Goal: Task Accomplishment & Management: Manage account settings

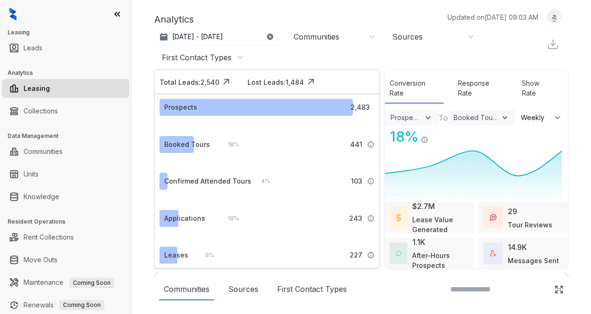
select select "******"
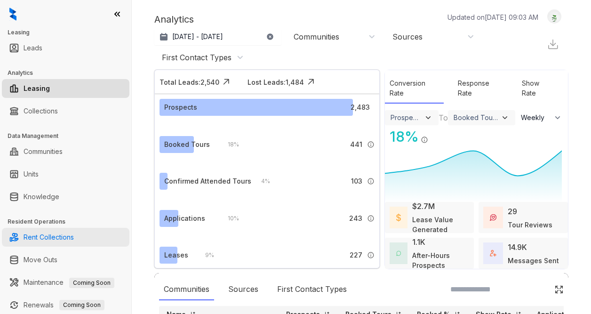
click at [67, 241] on link "Rent Collections" at bounding box center [49, 237] width 50 height 19
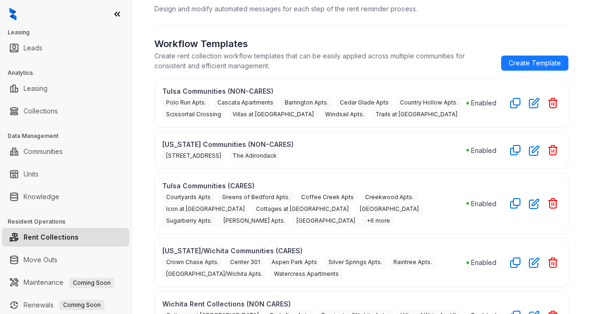
scroll to position [68, 0]
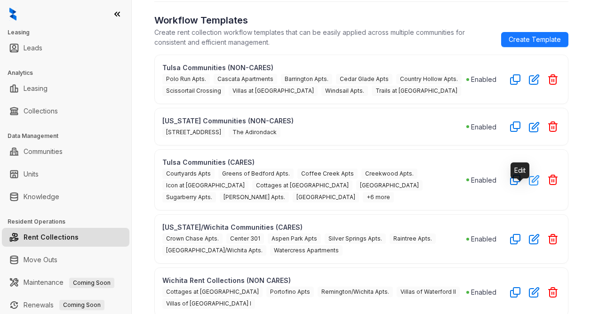
click at [529, 185] on icon "button" at bounding box center [533, 180] width 9 height 9
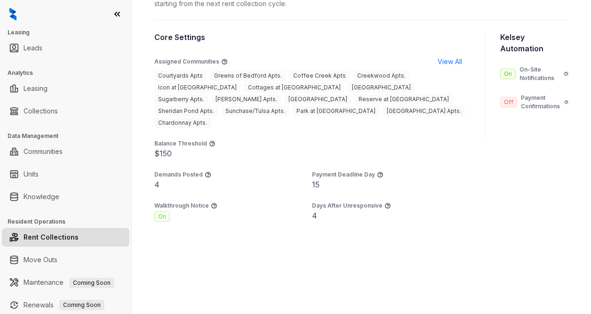
scroll to position [798, 0]
click at [439, 67] on span "View All" at bounding box center [450, 61] width 24 height 10
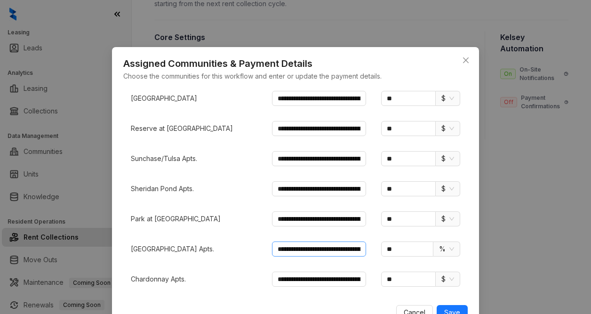
scroll to position [27, 0]
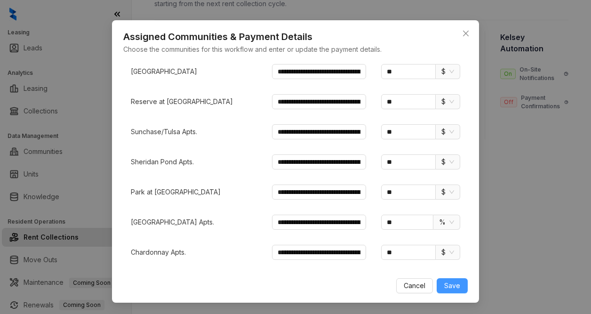
click at [463, 285] on button "Save" at bounding box center [452, 285] width 31 height 15
click at [460, 288] on button "Save" at bounding box center [452, 285] width 31 height 15
click at [463, 32] on icon "close" at bounding box center [466, 34] width 8 height 8
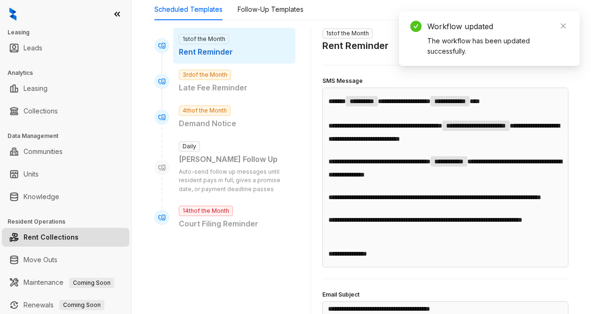
scroll to position [92, 0]
